Goal: Transaction & Acquisition: Book appointment/travel/reservation

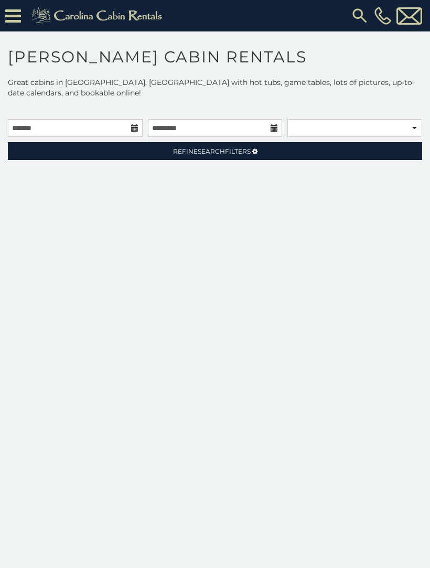
click at [223, 159] on link "Refine Search Filters" at bounding box center [215, 151] width 414 height 18
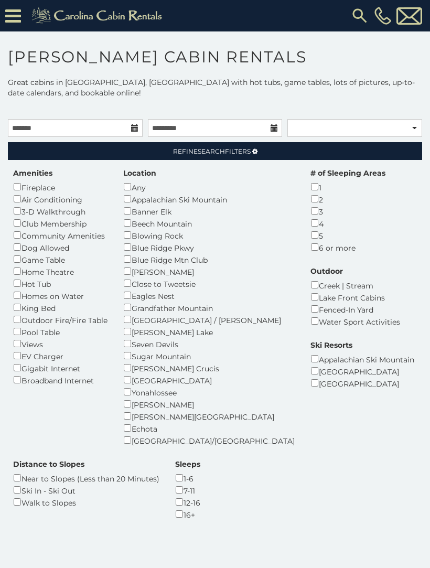
click at [199, 157] on link "Refine Search Filters" at bounding box center [215, 151] width 414 height 18
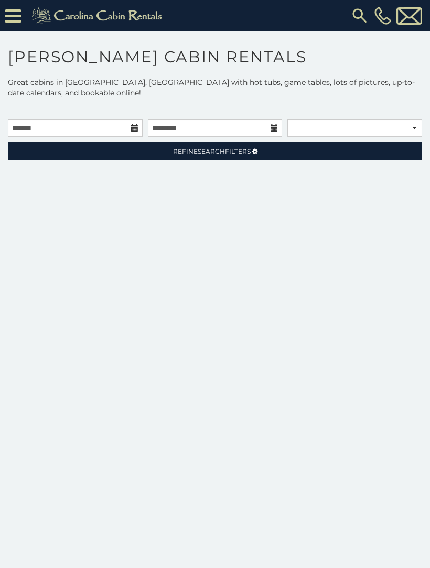
click at [18, 15] on icon at bounding box center [13, 16] width 16 height 18
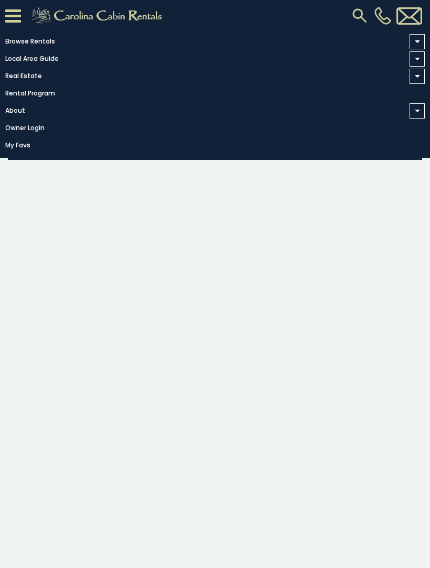
click at [42, 41] on link "Browse Rentals" at bounding box center [212, 41] width 425 height 15
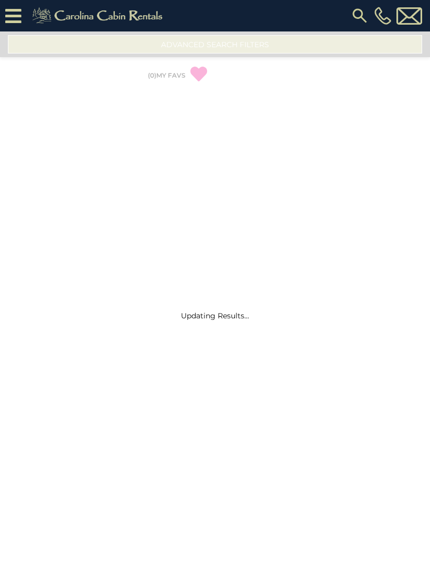
click at [74, 13] on img at bounding box center [99, 15] width 145 height 21
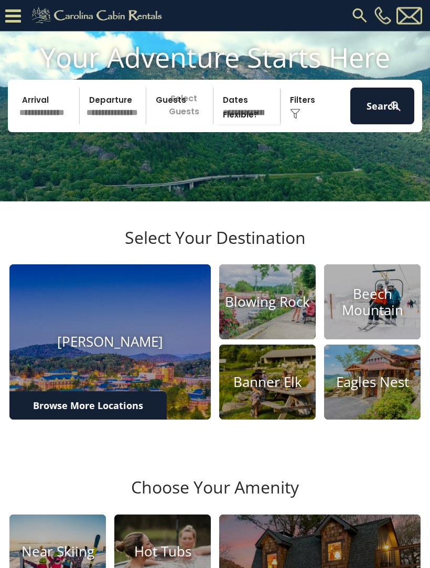
click at [232, 118] on select "**********" at bounding box center [248, 106] width 63 height 37
select select "*"
click at [250, 120] on select "**********" at bounding box center [248, 106] width 63 height 37
select select
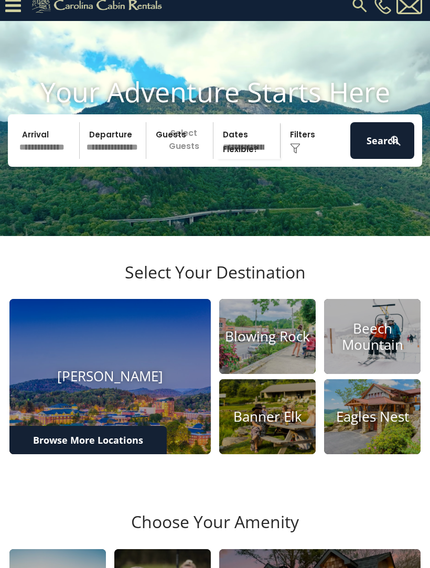
scroll to position [0, 0]
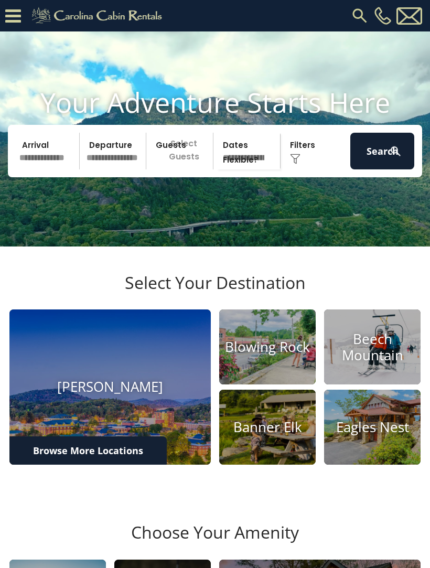
click at [18, 18] on icon at bounding box center [13, 16] width 16 height 18
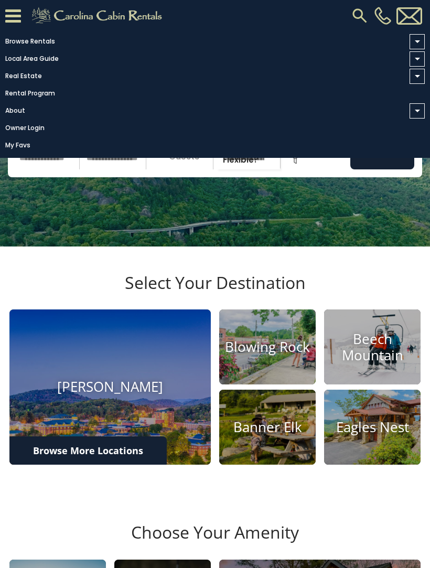
click at [40, 38] on link "Browse Rentals" at bounding box center [212, 41] width 425 height 15
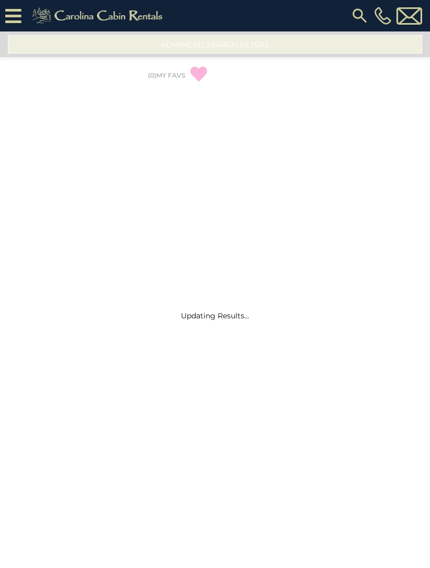
click at [16, 23] on icon at bounding box center [13, 16] width 16 height 18
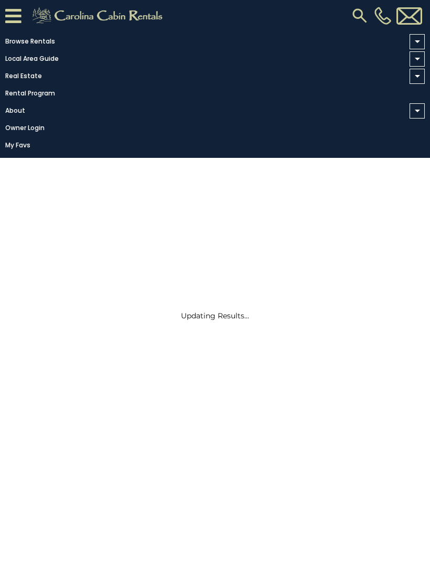
click at [42, 38] on link "Browse Rentals" at bounding box center [212, 41] width 425 height 15
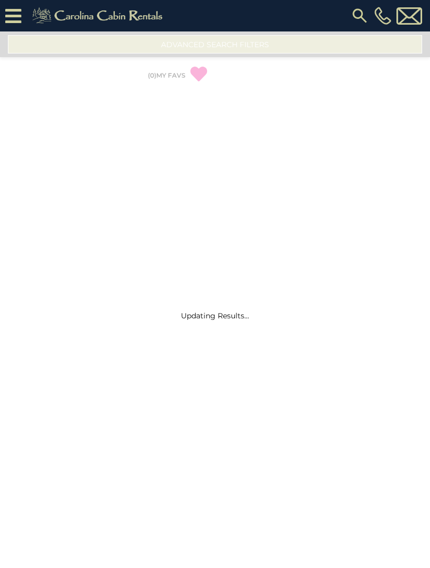
click at [17, 23] on icon at bounding box center [13, 16] width 16 height 18
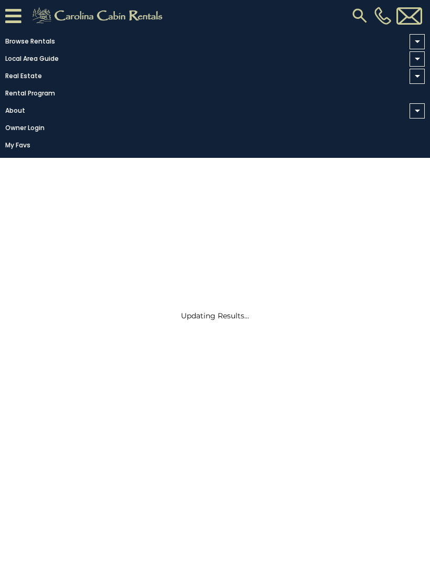
click at [417, 41] on span at bounding box center [417, 41] width 5 height 3
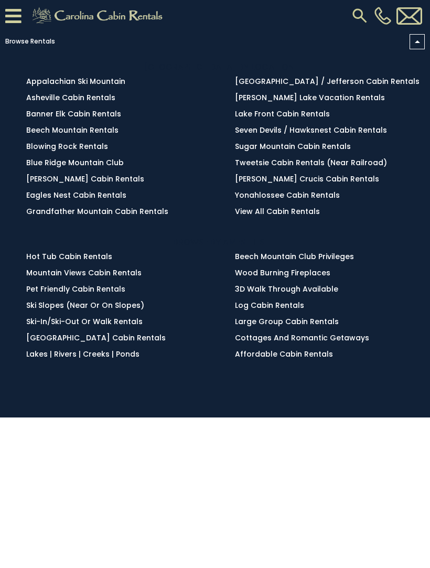
click at [285, 217] on link "View All Cabin Rentals" at bounding box center [277, 211] width 85 height 10
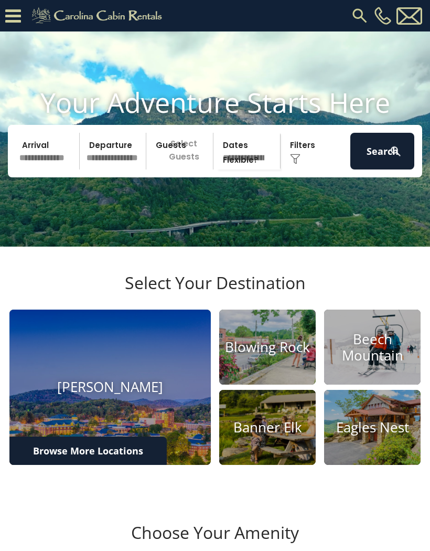
click at [57, 169] on input "text" at bounding box center [48, 151] width 64 height 37
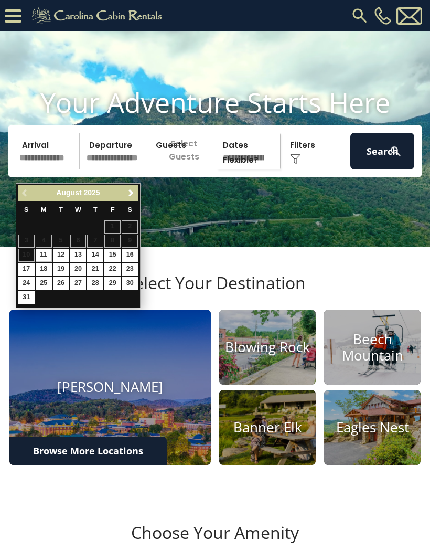
click at [131, 193] on span "Next" at bounding box center [131, 193] width 8 height 8
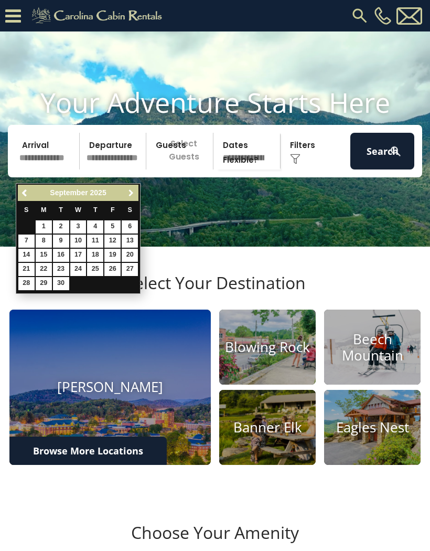
click at [133, 196] on span "Next" at bounding box center [131, 193] width 8 height 8
click at [113, 269] on link "24" at bounding box center [112, 269] width 16 height 13
type input "********"
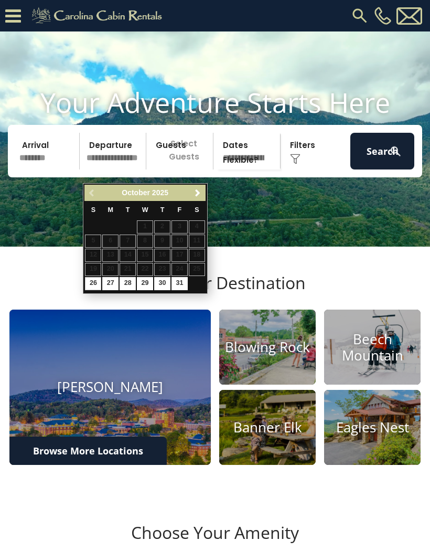
click at [96, 285] on link "26" at bounding box center [93, 283] width 16 height 13
type input "********"
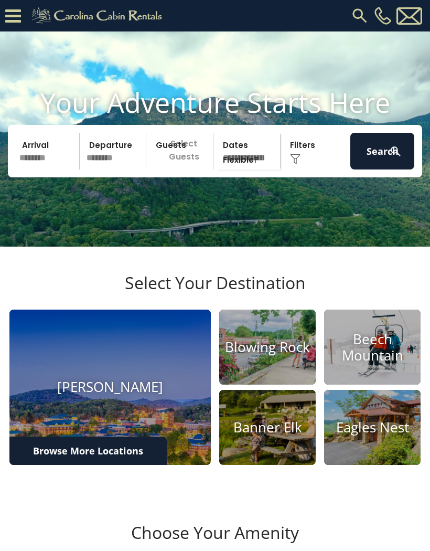
click at [190, 169] on p "Select Guests" at bounding box center [180, 151] width 63 height 37
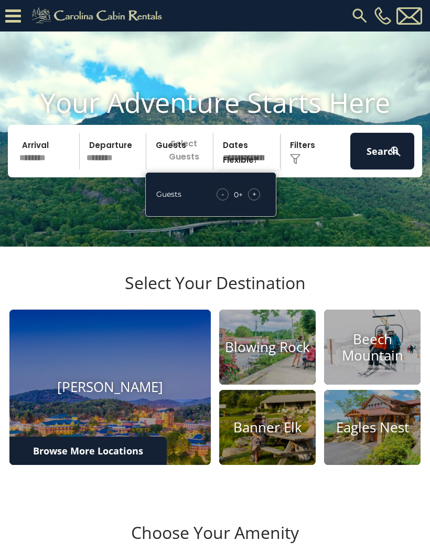
click at [258, 200] on div "+" at bounding box center [254, 194] width 12 height 12
click at [259, 200] on div "+" at bounding box center [254, 194] width 12 height 12
click at [258, 200] on div "+" at bounding box center [254, 194] width 12 height 12
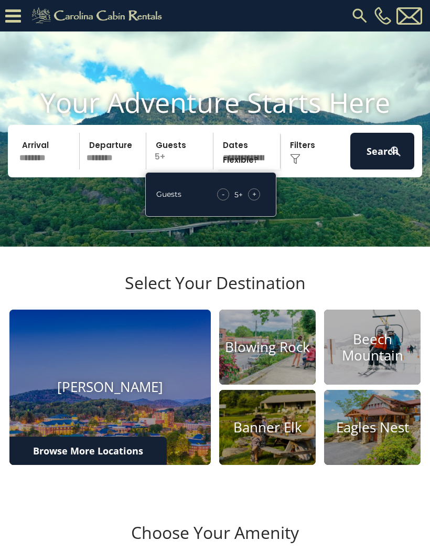
click at [259, 200] on div "+" at bounding box center [254, 194] width 12 height 12
click at [384, 169] on button "Search" at bounding box center [382, 151] width 64 height 37
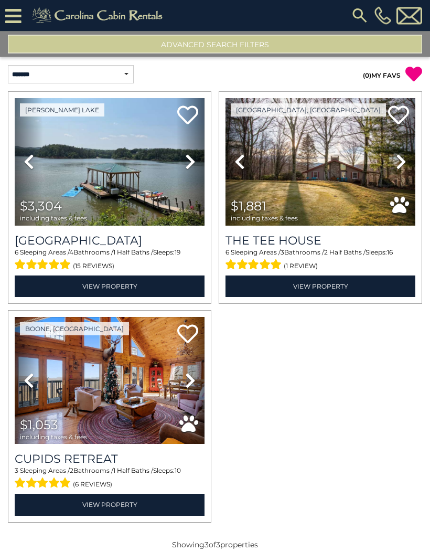
scroll to position [2, 0]
click at [427, 439] on div "[PERSON_NAME] Lake Previous Next" at bounding box center [215, 309] width 430 height 437
click at [325, 148] on img at bounding box center [320, 161] width 190 height 127
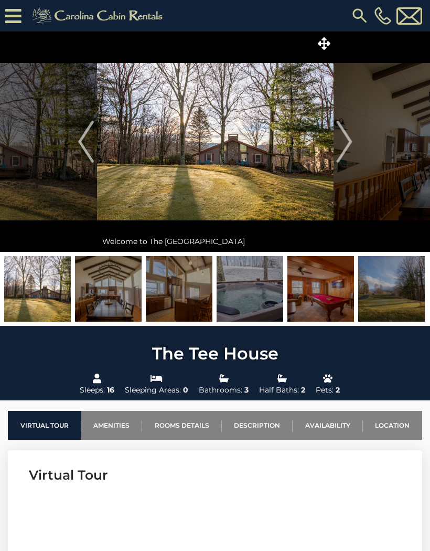
click at [345, 141] on img "Next" at bounding box center [344, 142] width 16 height 42
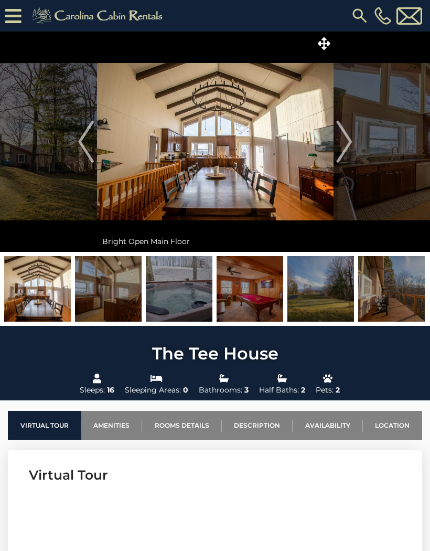
click at [343, 143] on img "Next" at bounding box center [344, 142] width 16 height 42
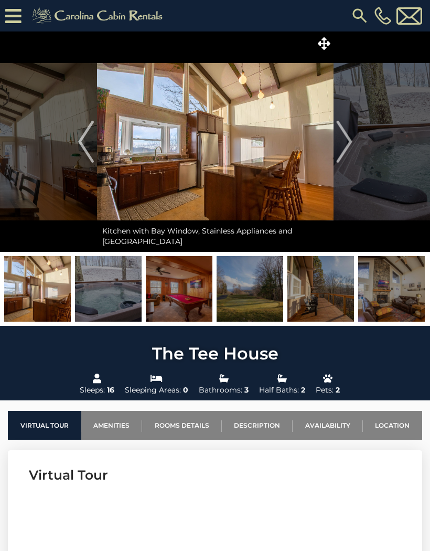
click at [341, 144] on img "Next" at bounding box center [344, 142] width 16 height 42
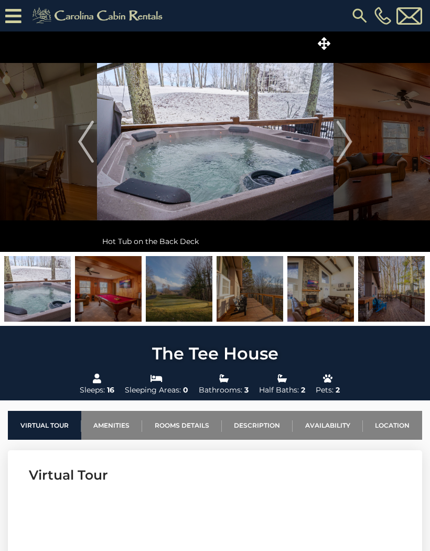
click at [344, 141] on img "Next" at bounding box center [344, 142] width 16 height 42
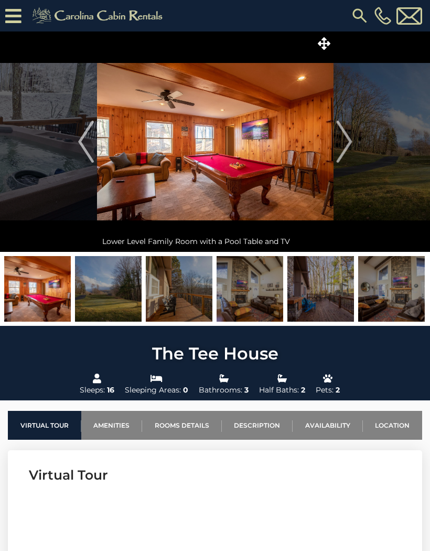
click at [343, 142] on img "Next" at bounding box center [344, 142] width 16 height 42
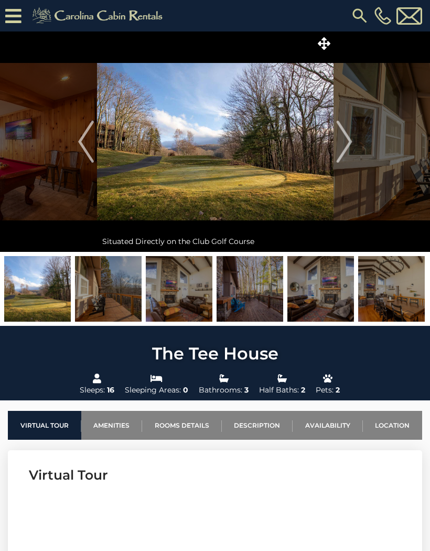
click at [347, 142] on img "Next" at bounding box center [344, 142] width 16 height 42
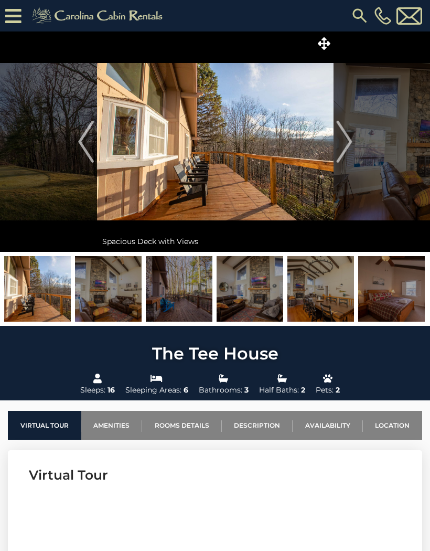
click at [345, 144] on img "Next" at bounding box center [344, 142] width 16 height 42
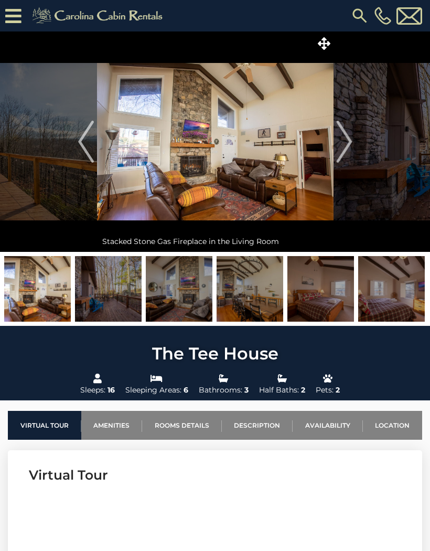
click at [346, 141] on img "Next" at bounding box center [344, 142] width 16 height 42
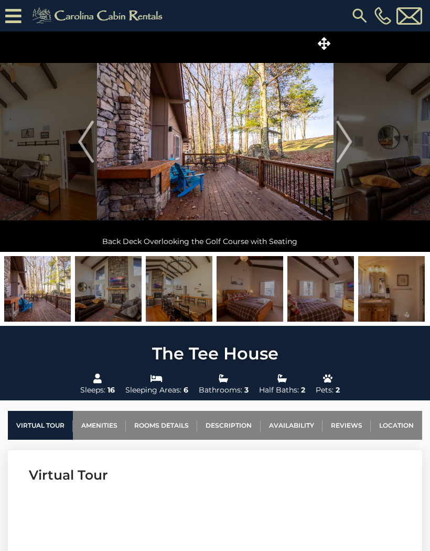
click at [346, 138] on img "Next" at bounding box center [344, 142] width 16 height 42
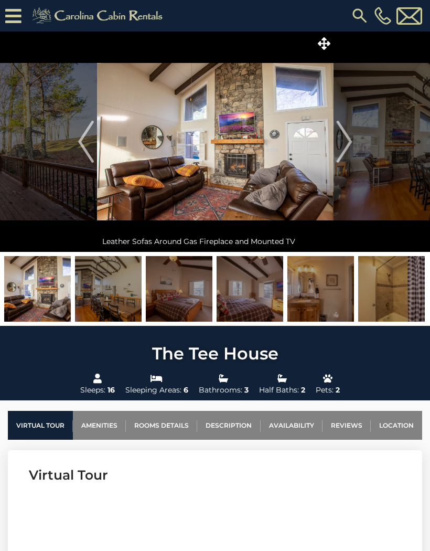
click at [346, 137] on img "Next" at bounding box center [344, 142] width 16 height 42
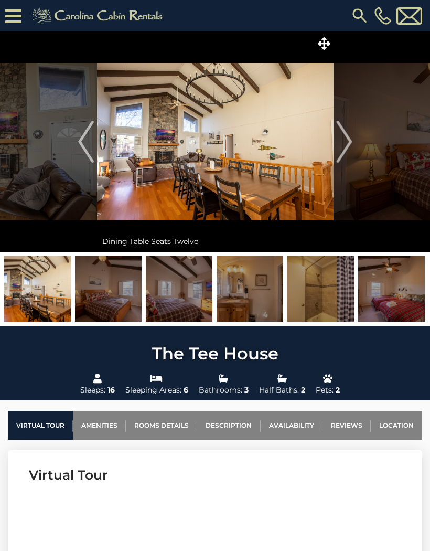
click at [343, 142] on img "Next" at bounding box center [344, 142] width 16 height 42
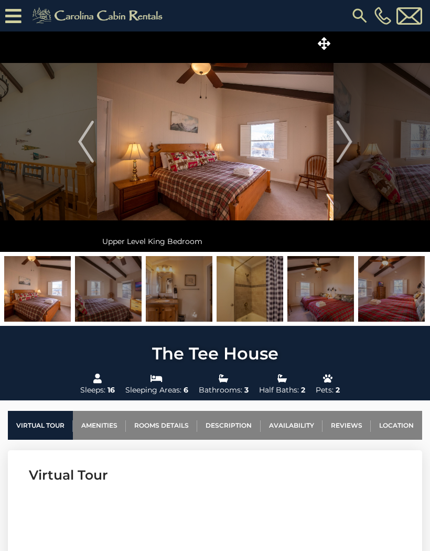
click at [344, 143] on img "Next" at bounding box center [344, 142] width 16 height 42
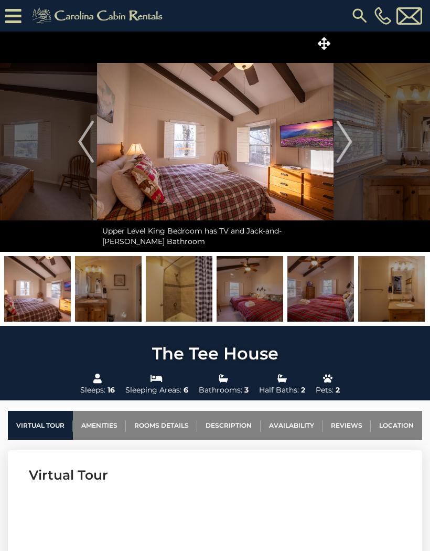
click at [344, 142] on img "Next" at bounding box center [344, 142] width 16 height 42
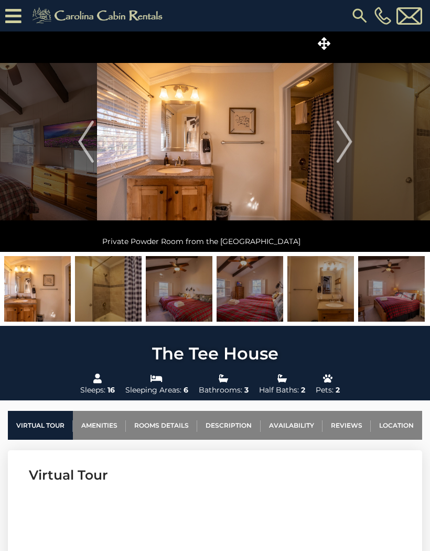
click at [344, 140] on img "Next" at bounding box center [344, 142] width 16 height 42
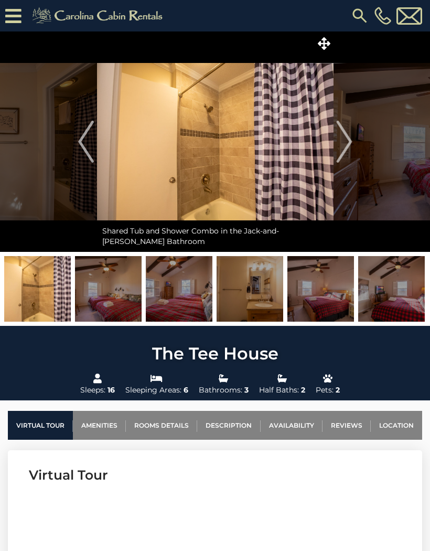
click at [344, 145] on img "Next" at bounding box center [344, 142] width 16 height 42
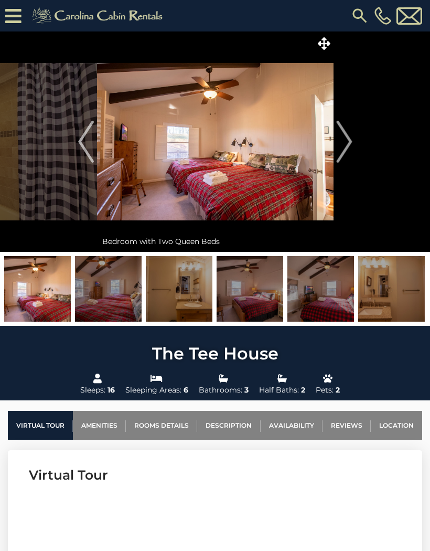
click at [344, 139] on img "Next" at bounding box center [344, 142] width 16 height 42
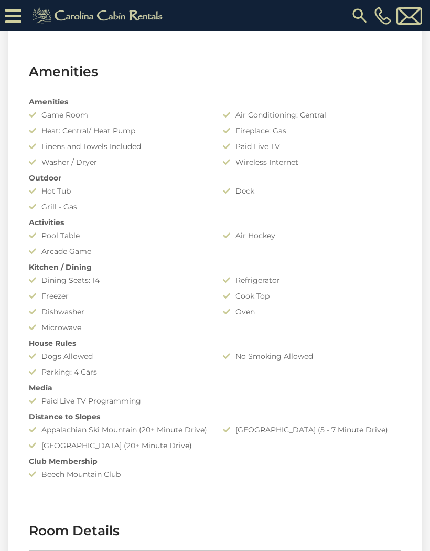
scroll to position [743, 0]
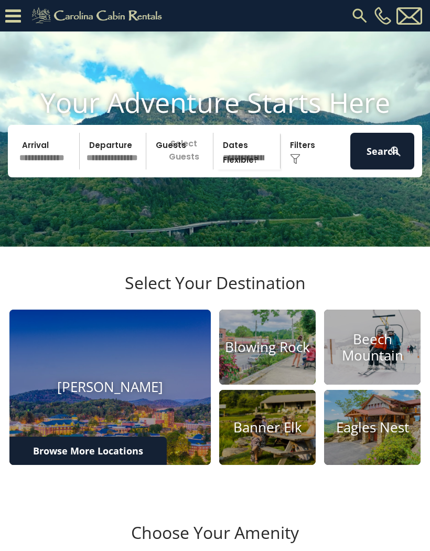
click at [48, 165] on input "text" at bounding box center [48, 151] width 64 height 37
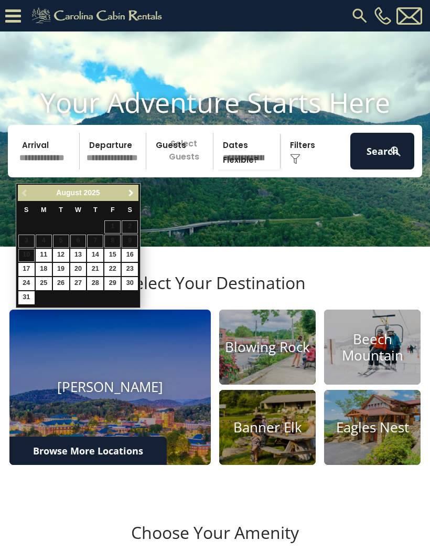
click at [133, 197] on span "Next" at bounding box center [131, 193] width 8 height 8
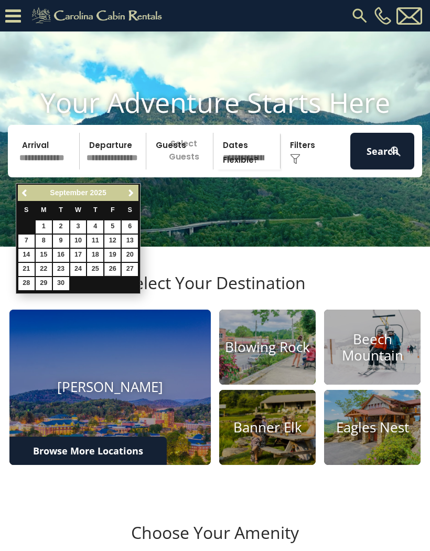
click at [115, 269] on link "26" at bounding box center [112, 269] width 16 height 13
type input "*******"
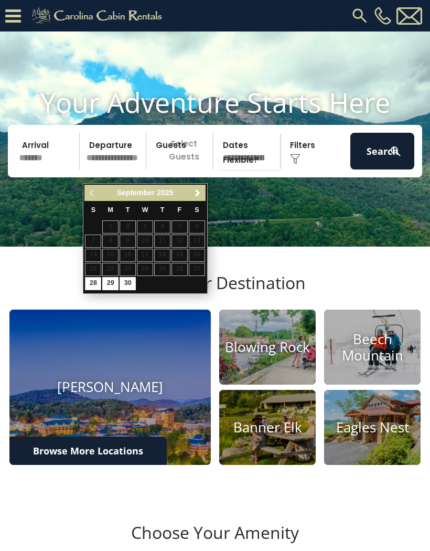
click at [102, 280] on link "29" at bounding box center [110, 283] width 16 height 13
type input "*******"
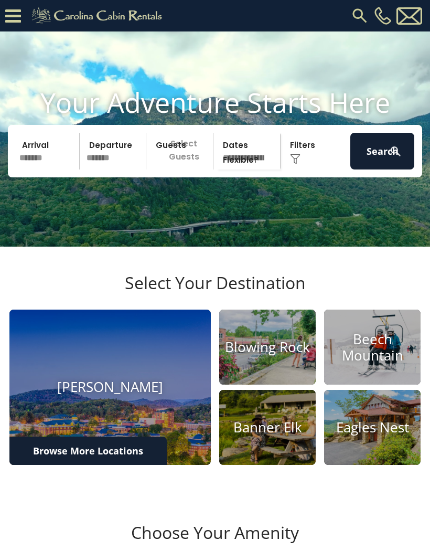
click at [390, 158] on img at bounding box center [395, 151] width 13 height 13
click at [383, 169] on button "Search" at bounding box center [382, 151] width 64 height 37
